Goal: Use online tool/utility: Utilize a website feature to perform a specific function

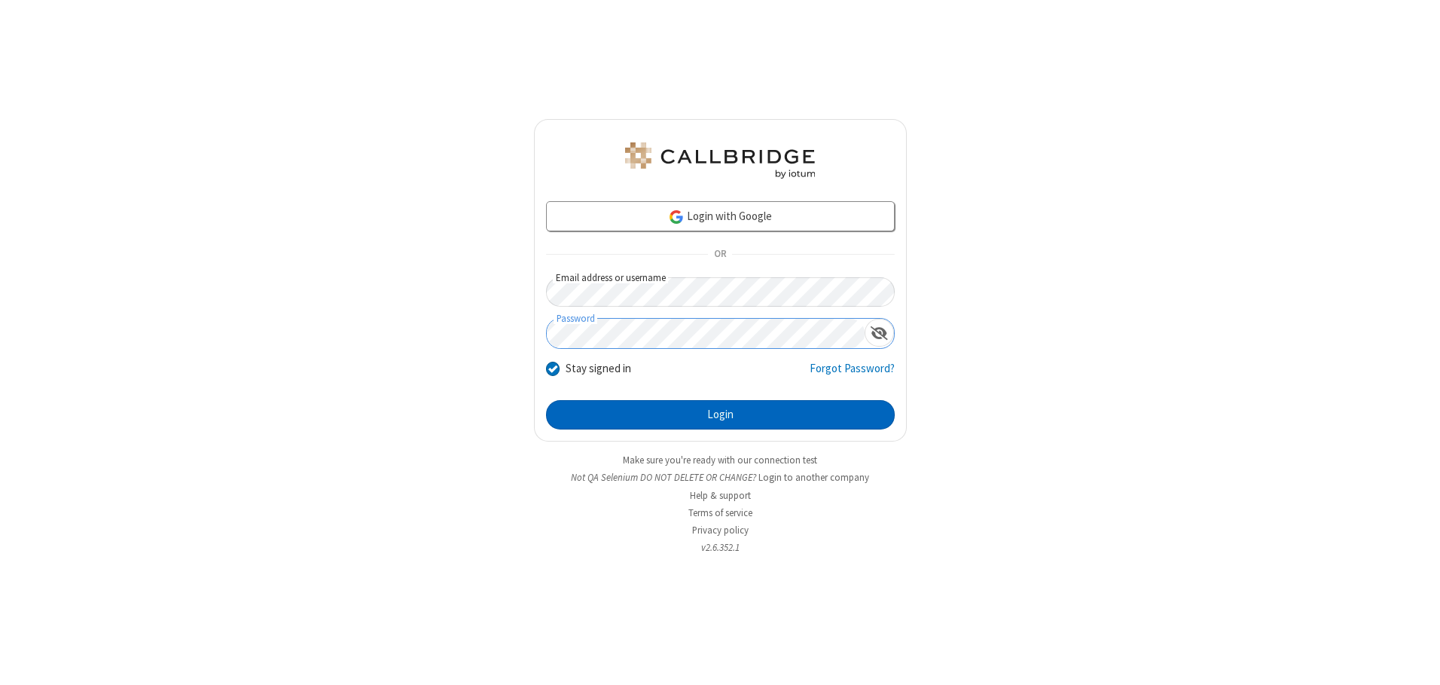
click at [720, 414] on button "Login" at bounding box center [720, 415] width 349 height 30
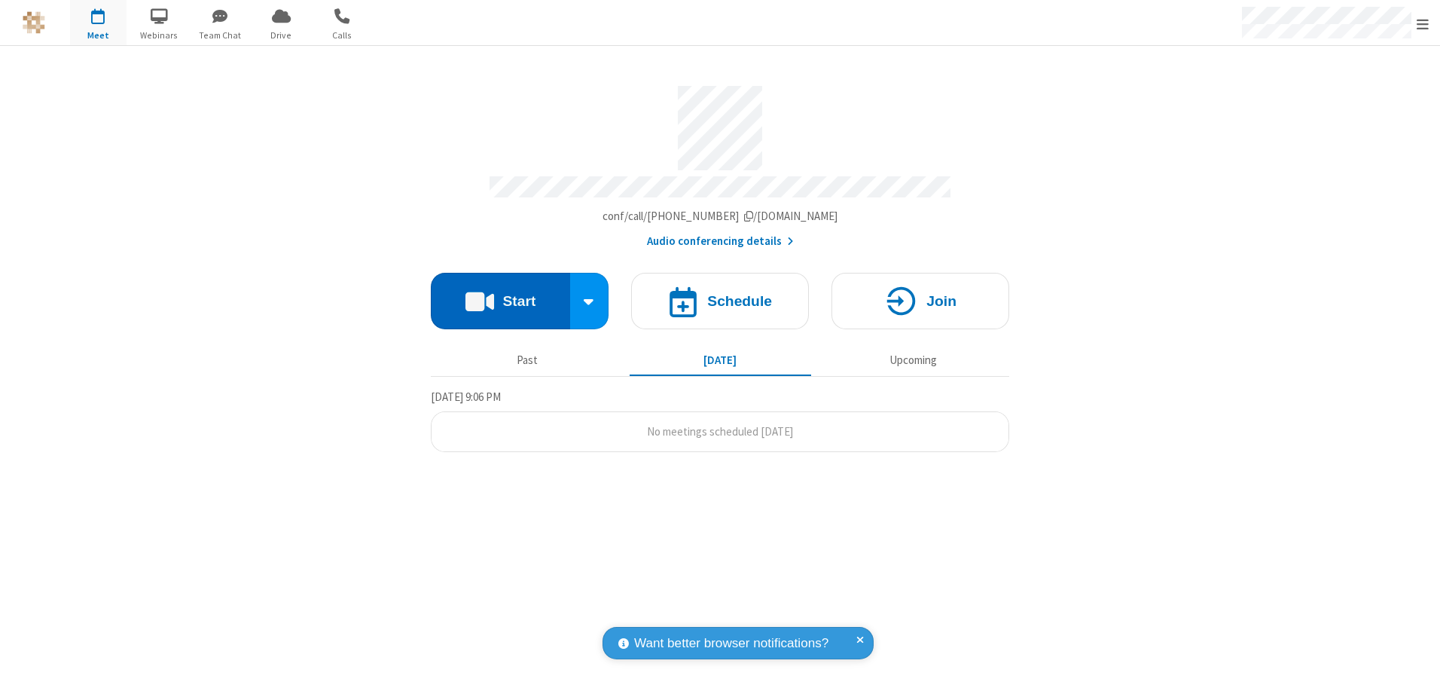
click at [500, 295] on button "Start" at bounding box center [500, 301] width 139 height 57
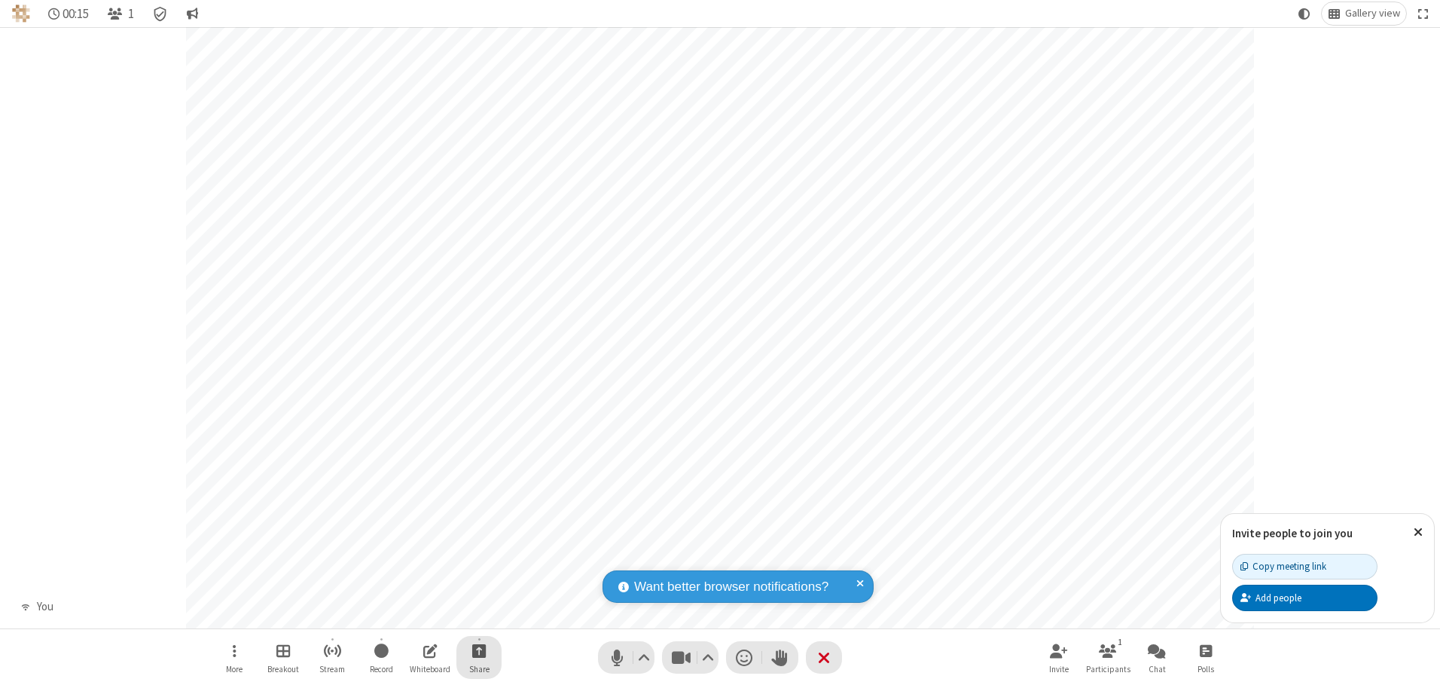
click at [479, 650] on span "Start sharing" at bounding box center [479, 650] width 14 height 19
click at [418, 614] on span "Share my screen" at bounding box center [418, 615] width 17 height 13
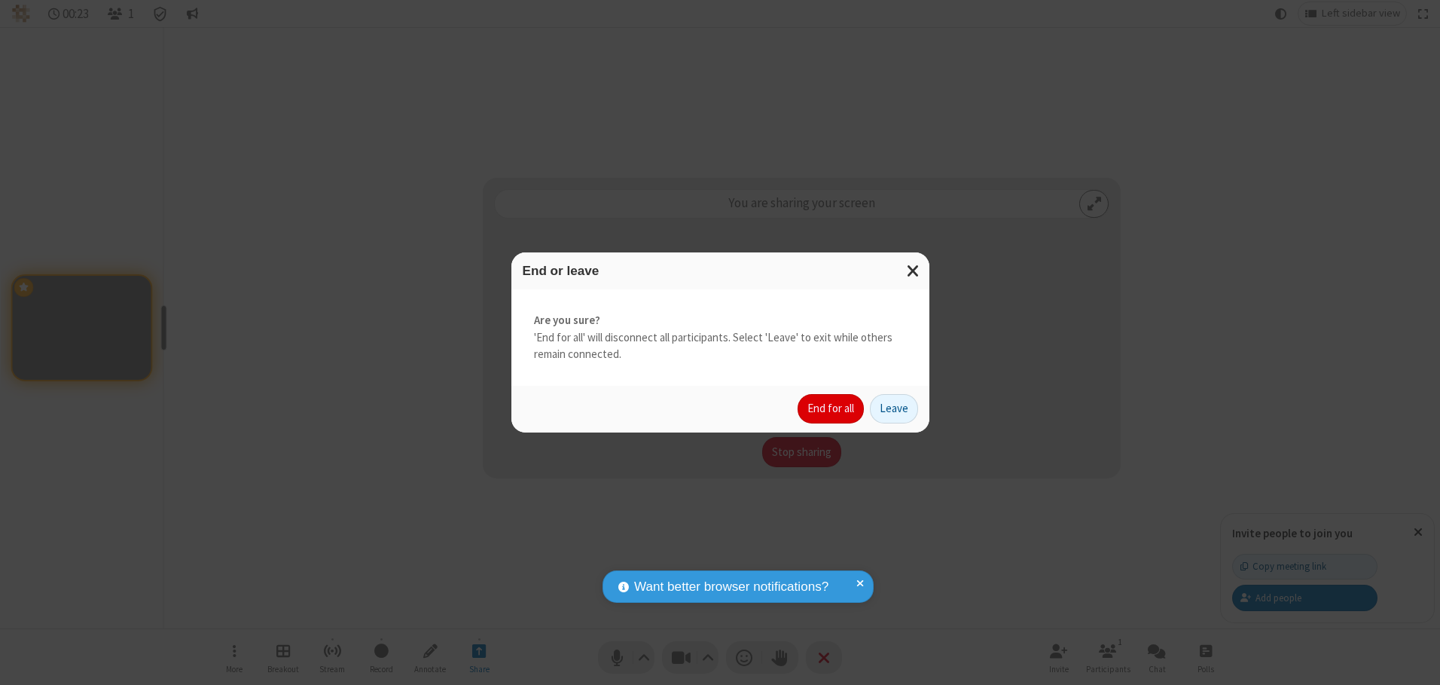
click at [832, 408] on button "End for all" at bounding box center [831, 409] width 66 height 30
